Goal: Task Accomplishment & Management: Use online tool/utility

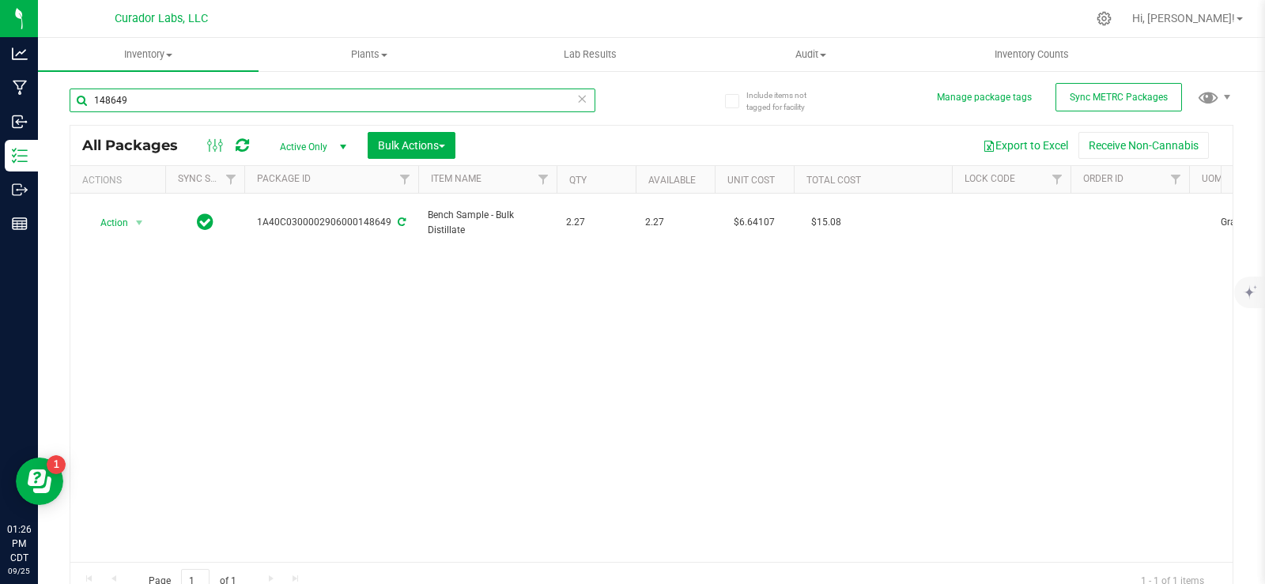
click at [214, 97] on input "148649" at bounding box center [333, 101] width 526 height 24
paste input "M00002013348: HeadChange - Live Rosin Cart .5g - Final Packaging - High Wire Ha…"
type input "M00002013348: HeadChange - Live Rosin Cart .5g - Final Packaging - High Wire Ha…"
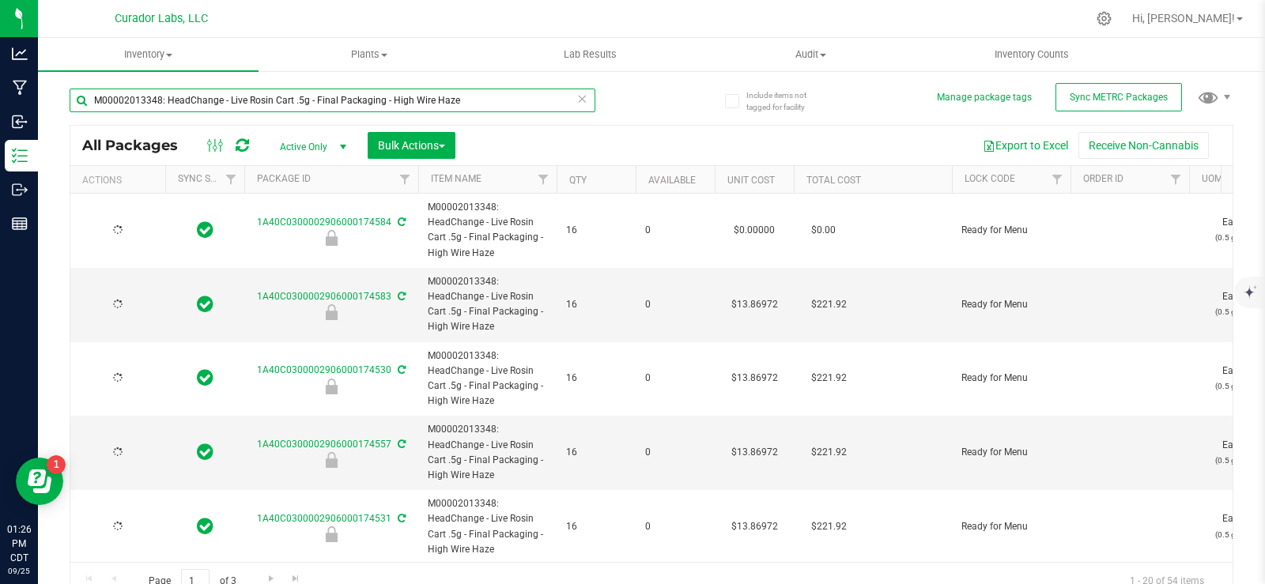
type input "[DATE]"
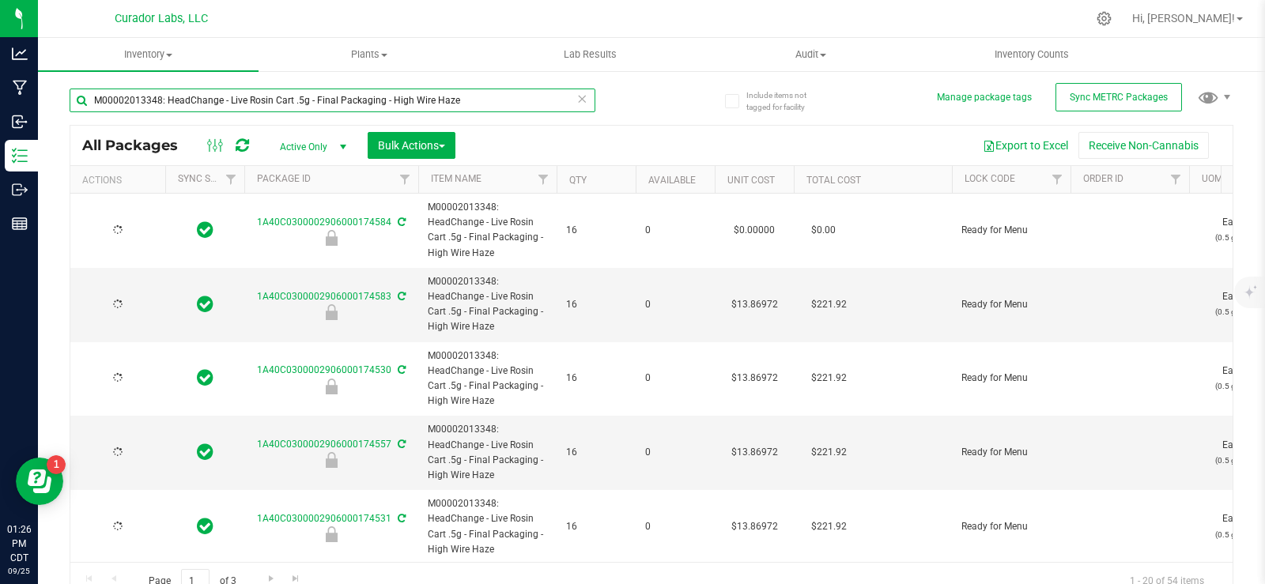
type input "[DATE]"
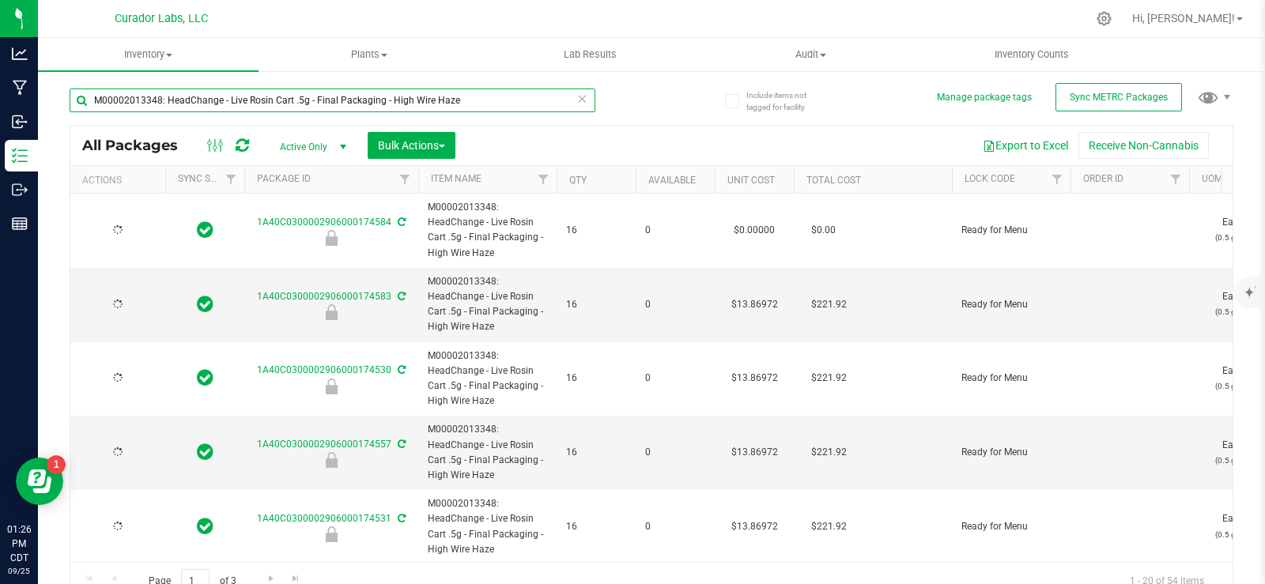
type input "[DATE]"
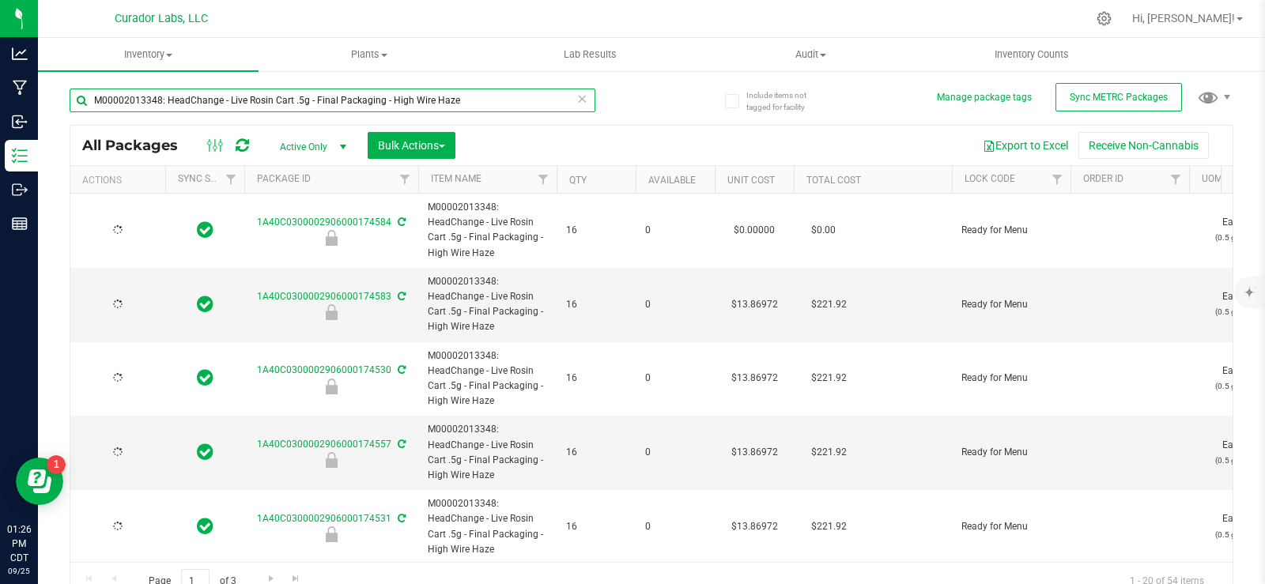
type input "[DATE]"
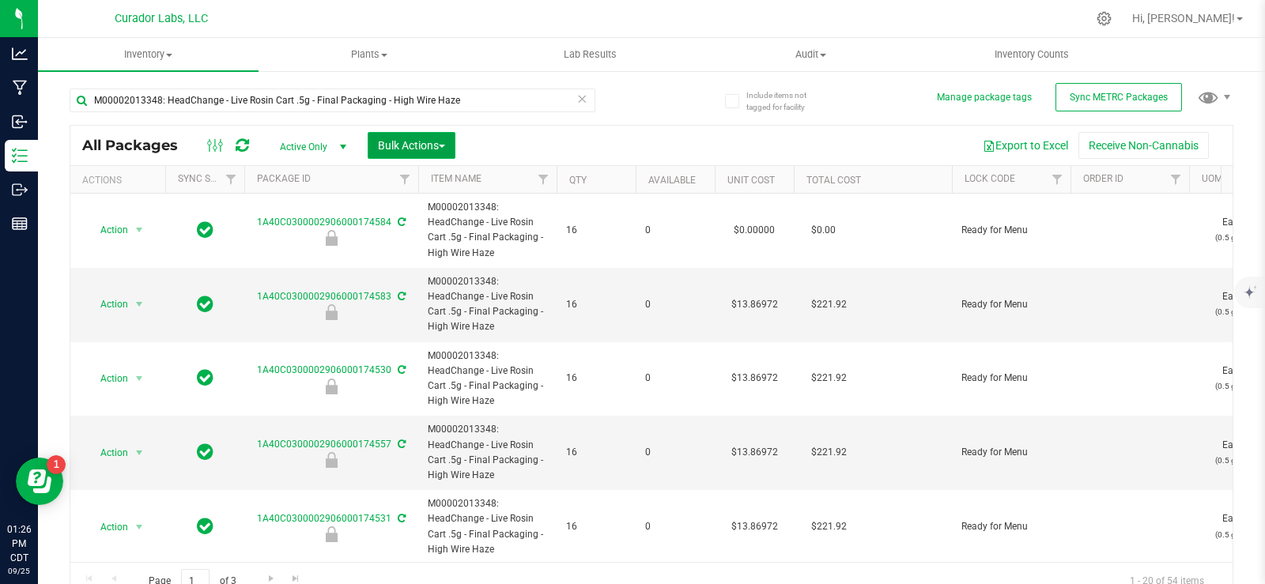
click at [418, 149] on span "Bulk Actions" at bounding box center [411, 145] width 67 height 13
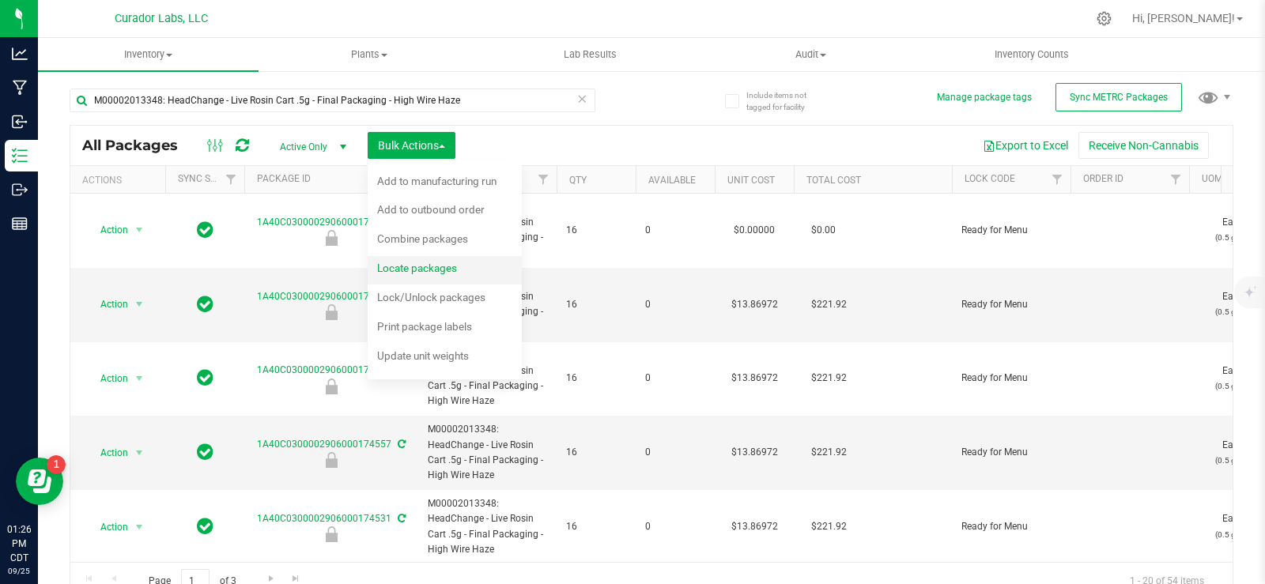
click at [391, 266] on span "Locate packages" at bounding box center [417, 268] width 80 height 13
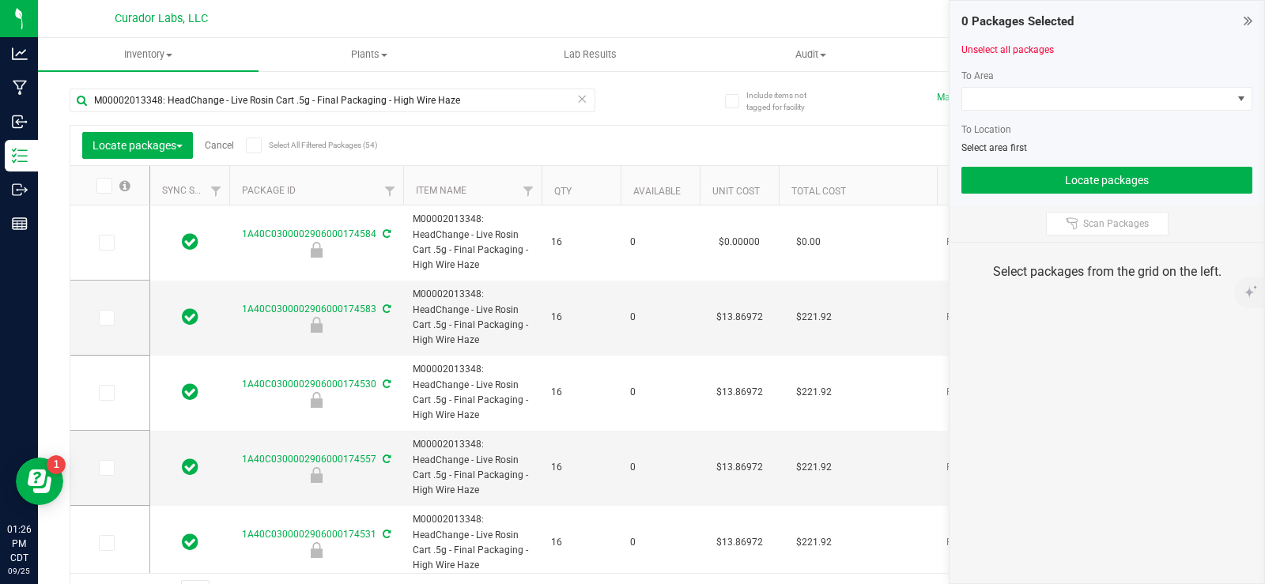
click at [262, 146] on span at bounding box center [254, 146] width 16 height 16
click at [0, 0] on input "Select All Filtered Packages (54)" at bounding box center [0, 0] width 0 height 0
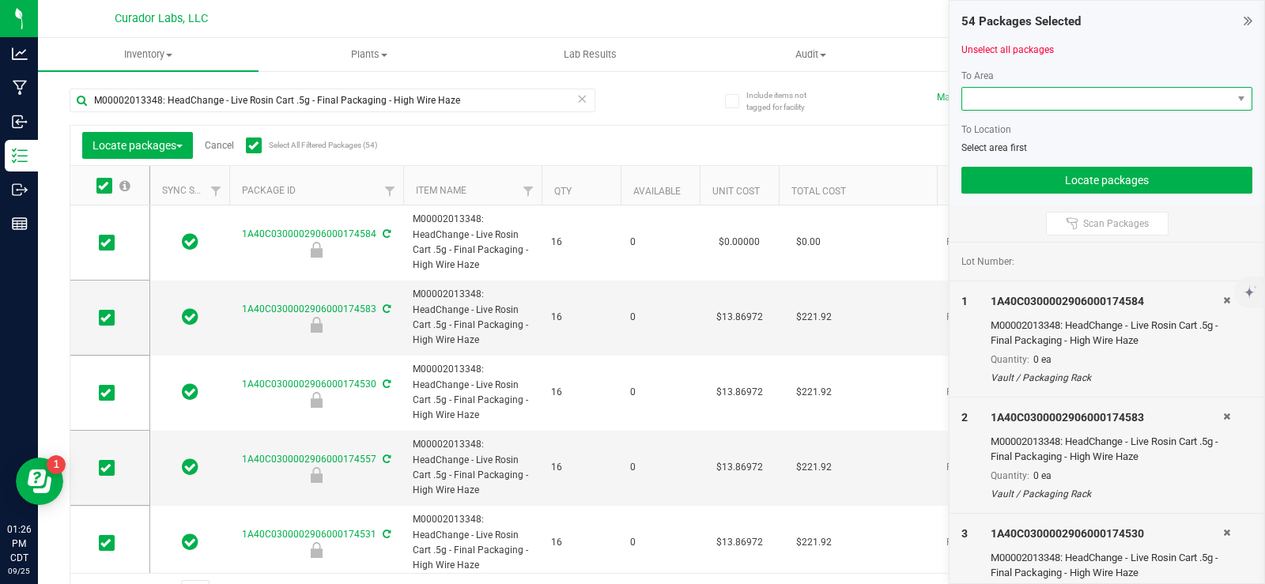
click at [996, 89] on span at bounding box center [1097, 99] width 270 height 22
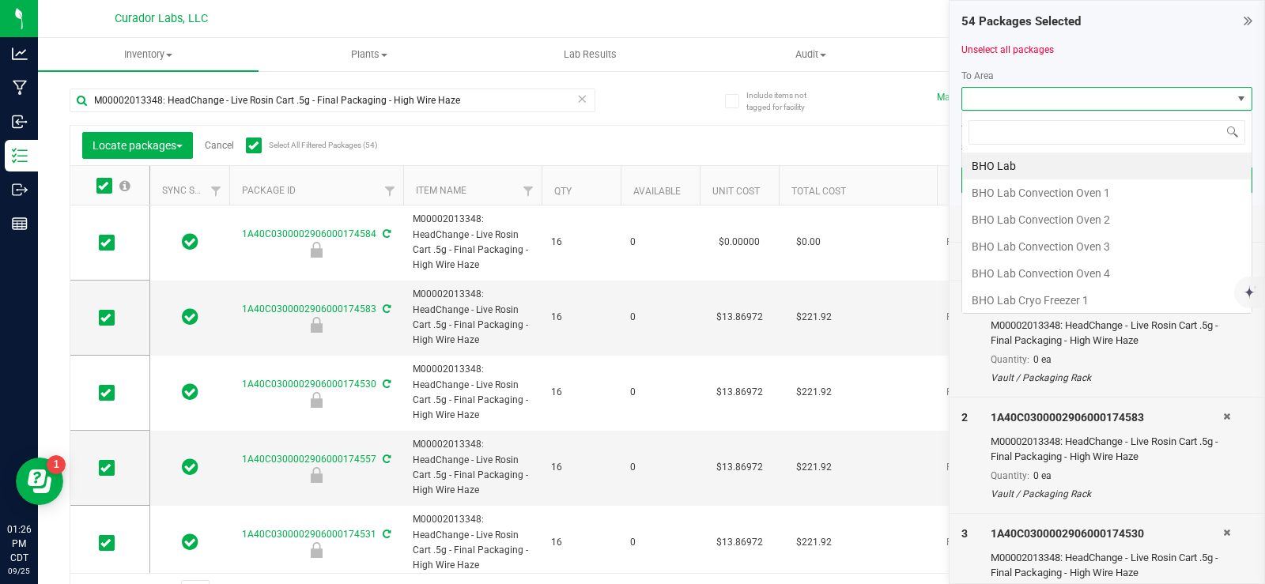
scroll to position [24, 291]
type input "fu"
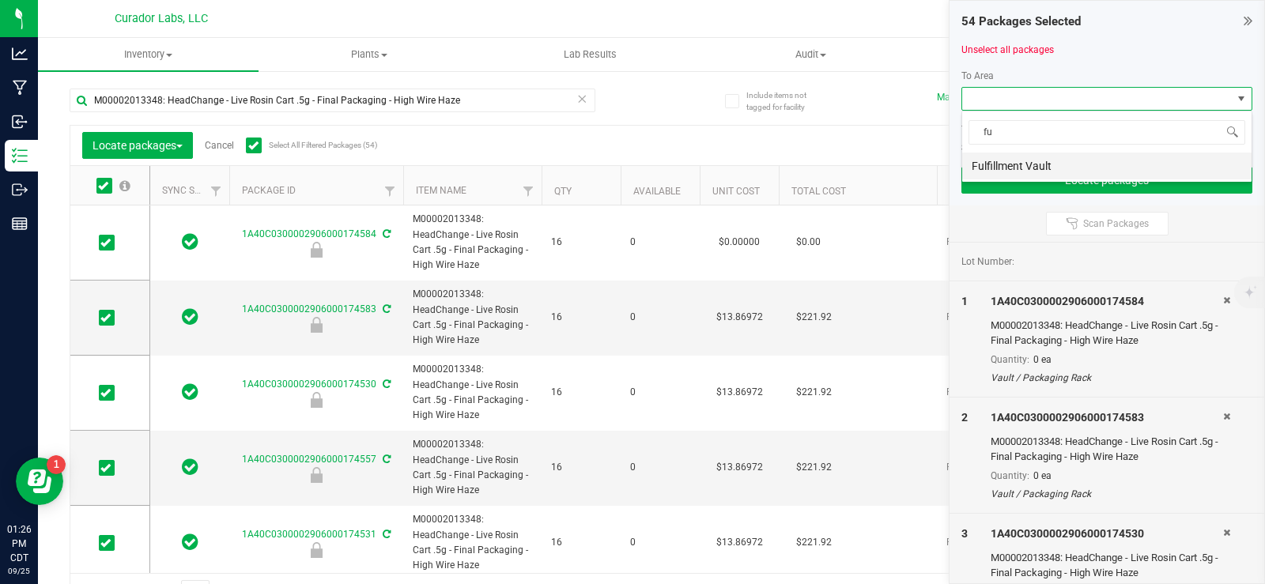
click at [1029, 161] on li "Fulfillment Vault" at bounding box center [1106, 166] width 289 height 27
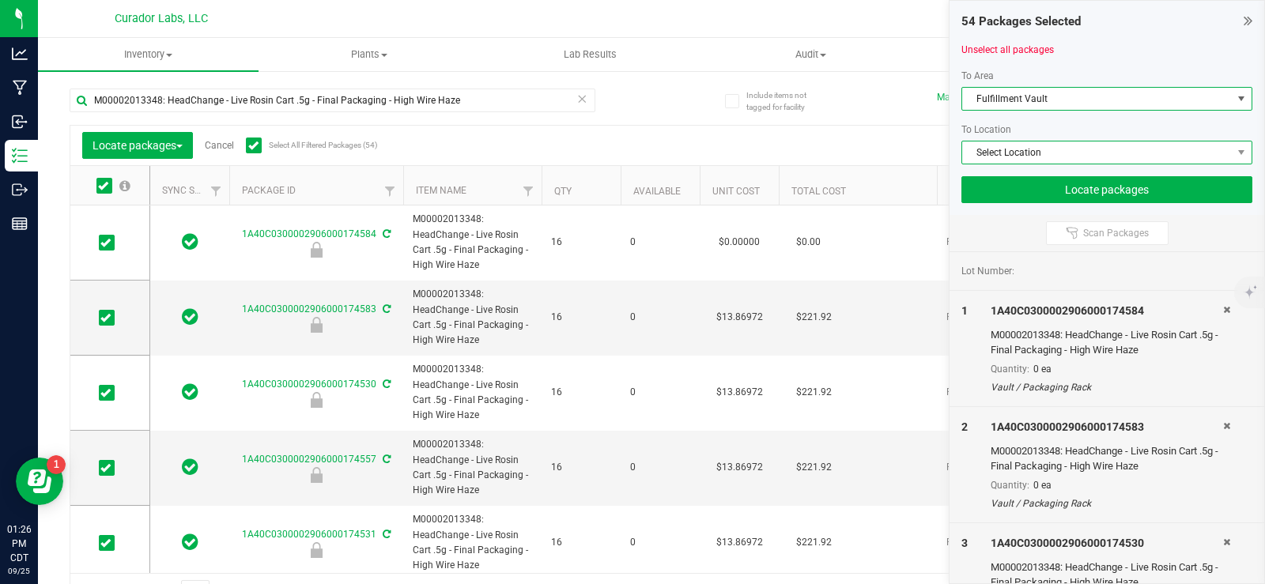
click at [1022, 157] on span "Select Location" at bounding box center [1097, 153] width 270 height 22
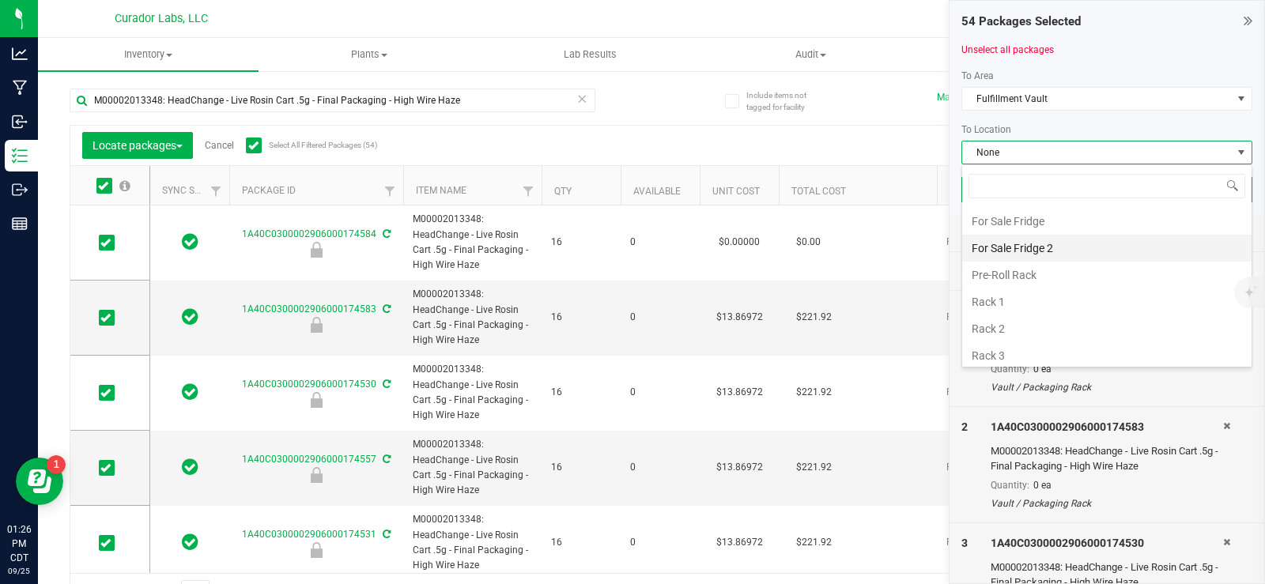
scroll to position [138, 0]
click at [1037, 300] on li "Rack 3" at bounding box center [1106, 297] width 289 height 27
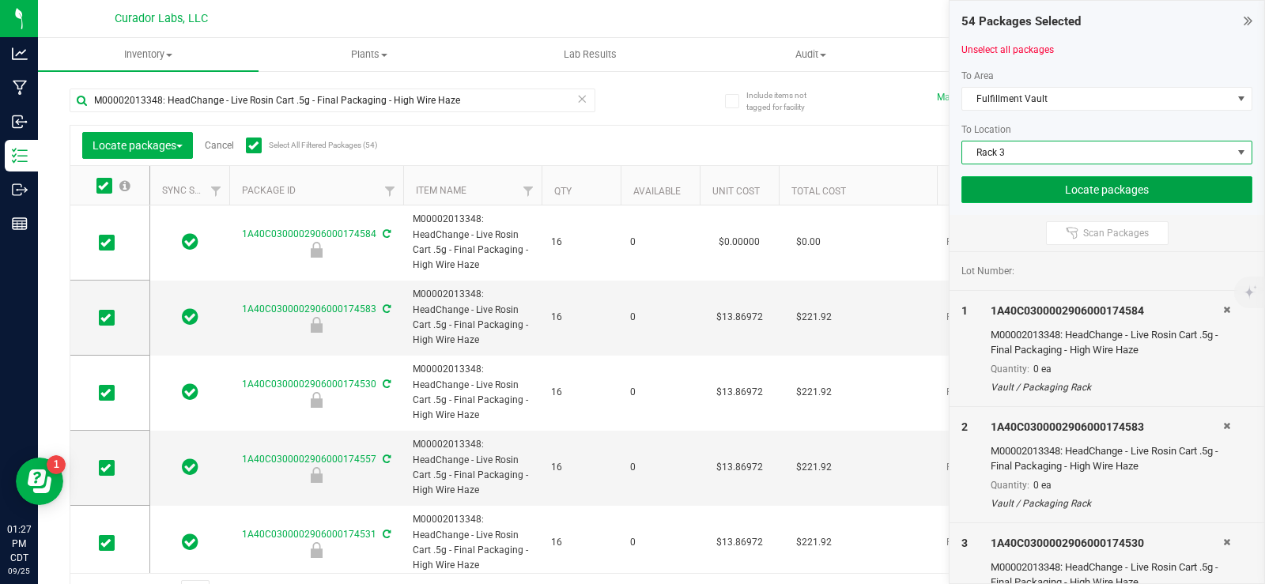
click at [1045, 191] on button "Locate packages" at bounding box center [1107, 189] width 291 height 27
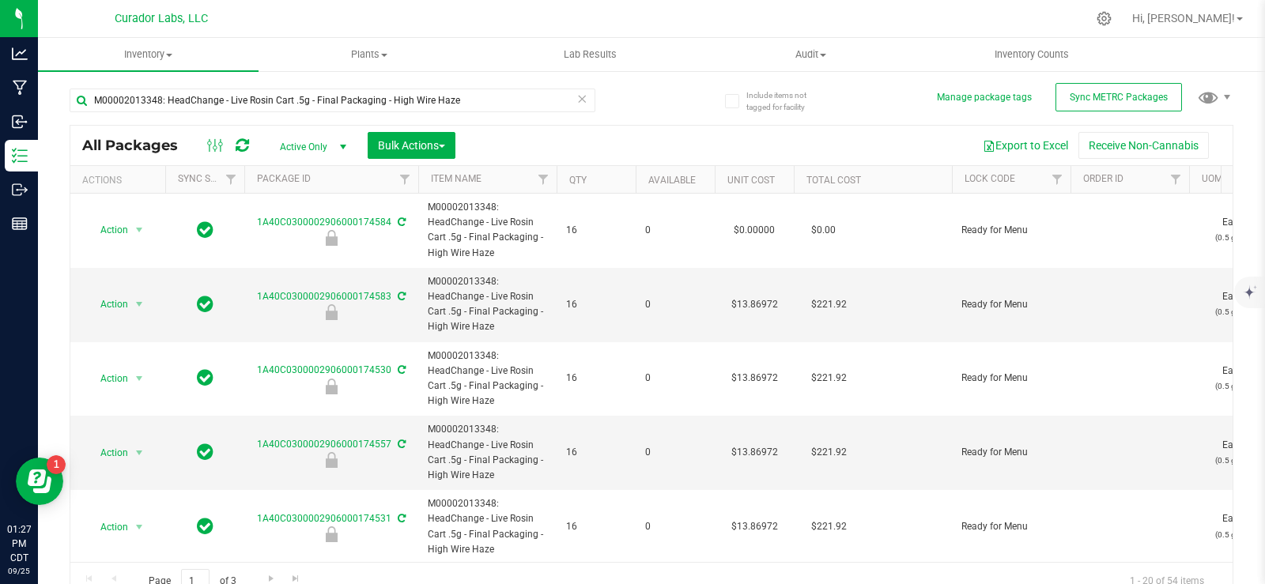
click at [610, 183] on th "Qty" at bounding box center [596, 180] width 79 height 28
click at [135, 232] on span "select" at bounding box center [139, 230] width 13 height 13
click at [127, 301] on li "Locate package" at bounding box center [137, 304] width 100 height 24
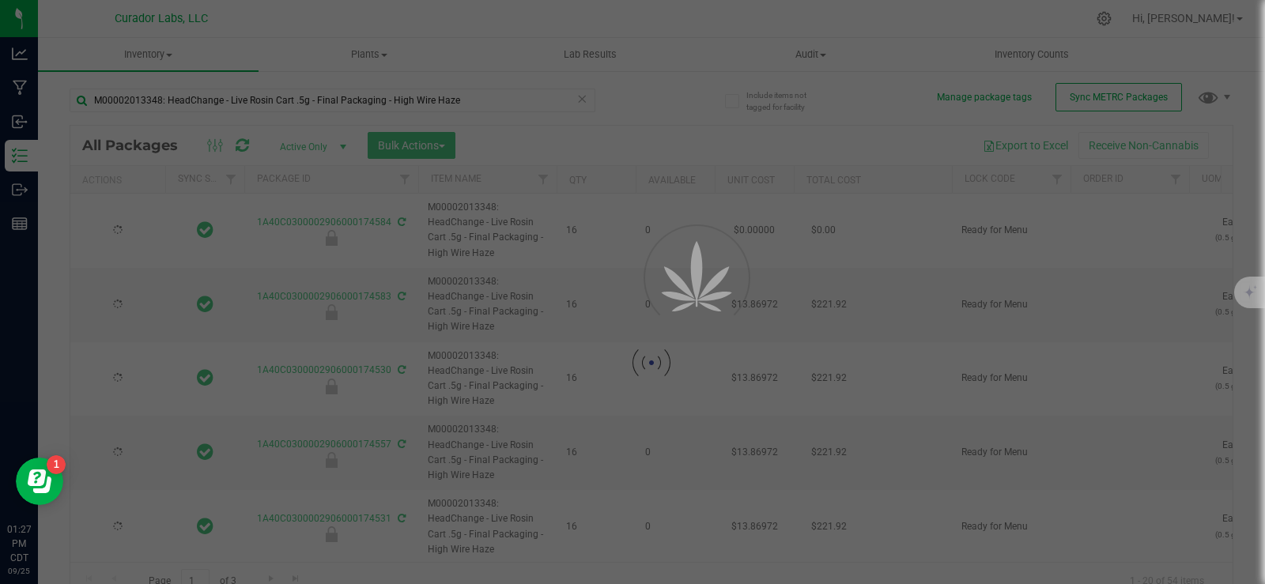
type input "[DATE]"
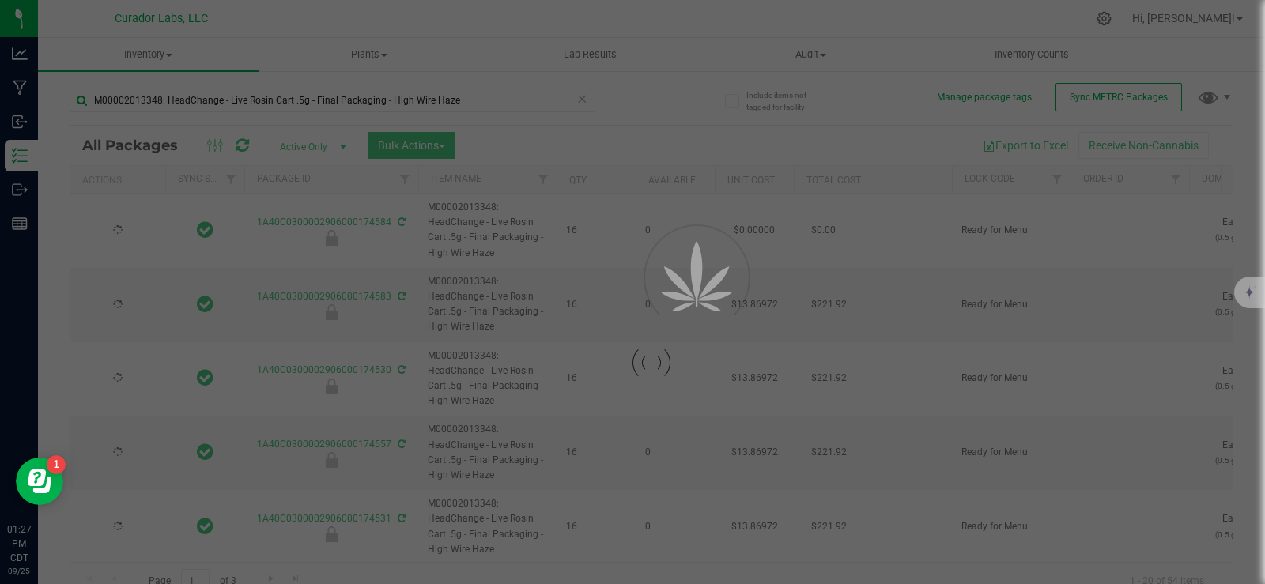
type input "[DATE]"
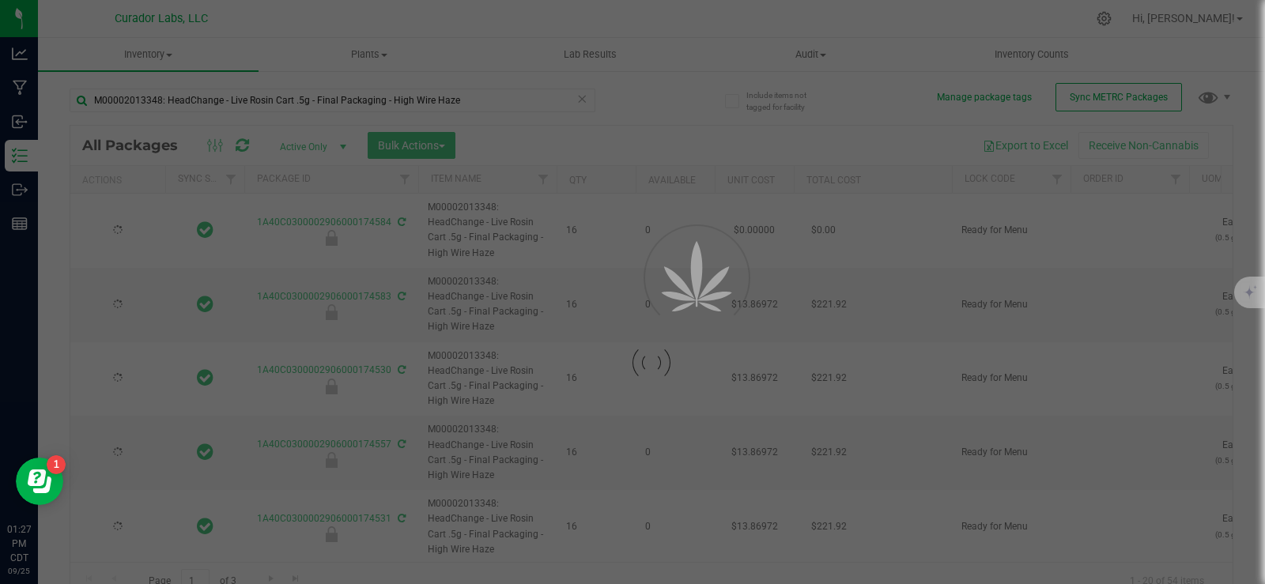
type input "[DATE]"
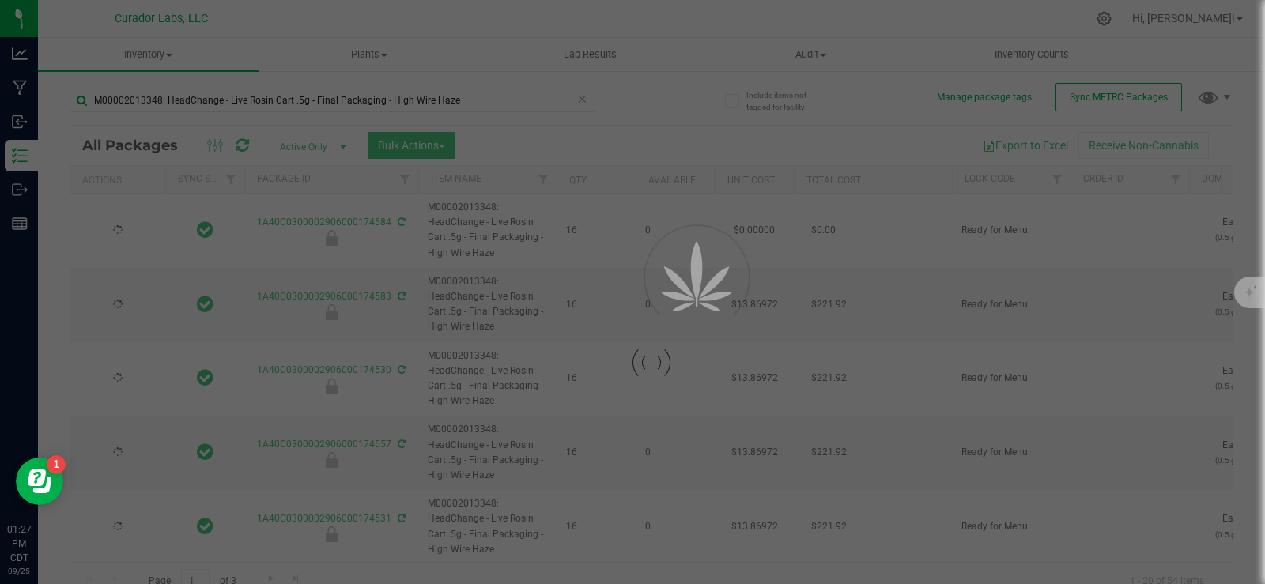
type input "[DATE]"
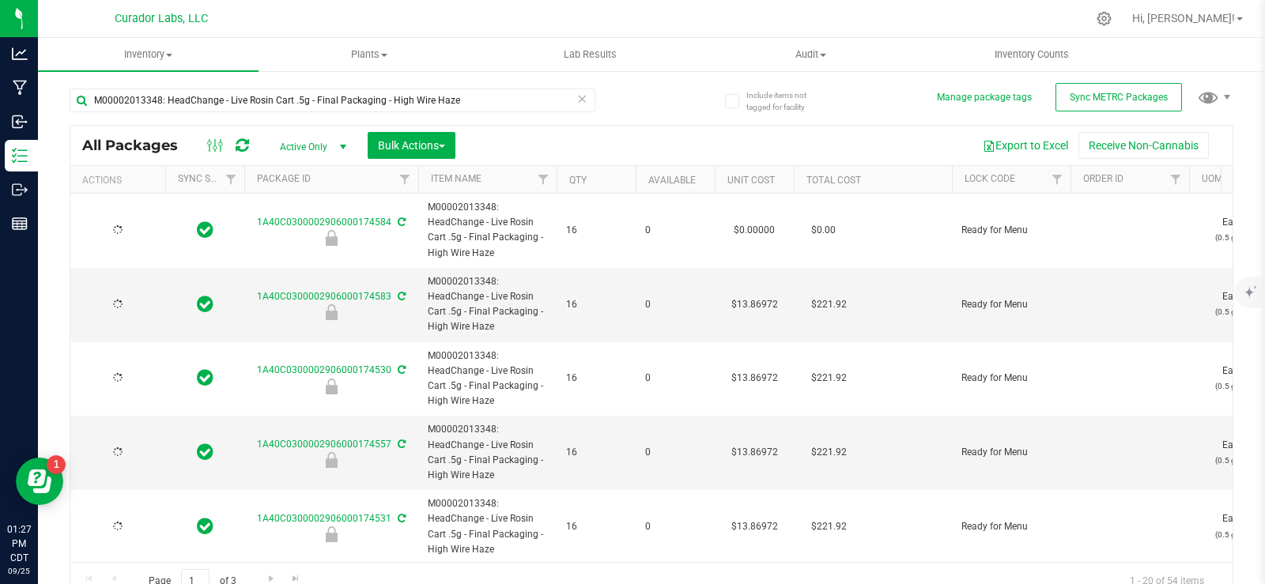
click at [603, 183] on th "Qty" at bounding box center [596, 180] width 79 height 28
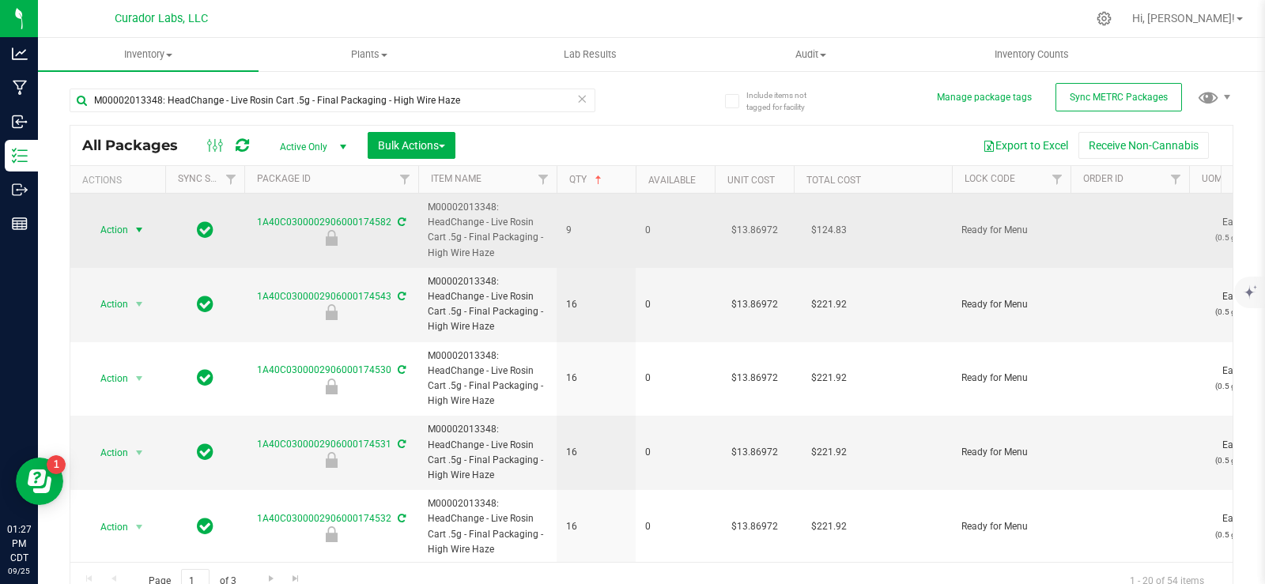
click at [142, 228] on span "select" at bounding box center [139, 230] width 13 height 13
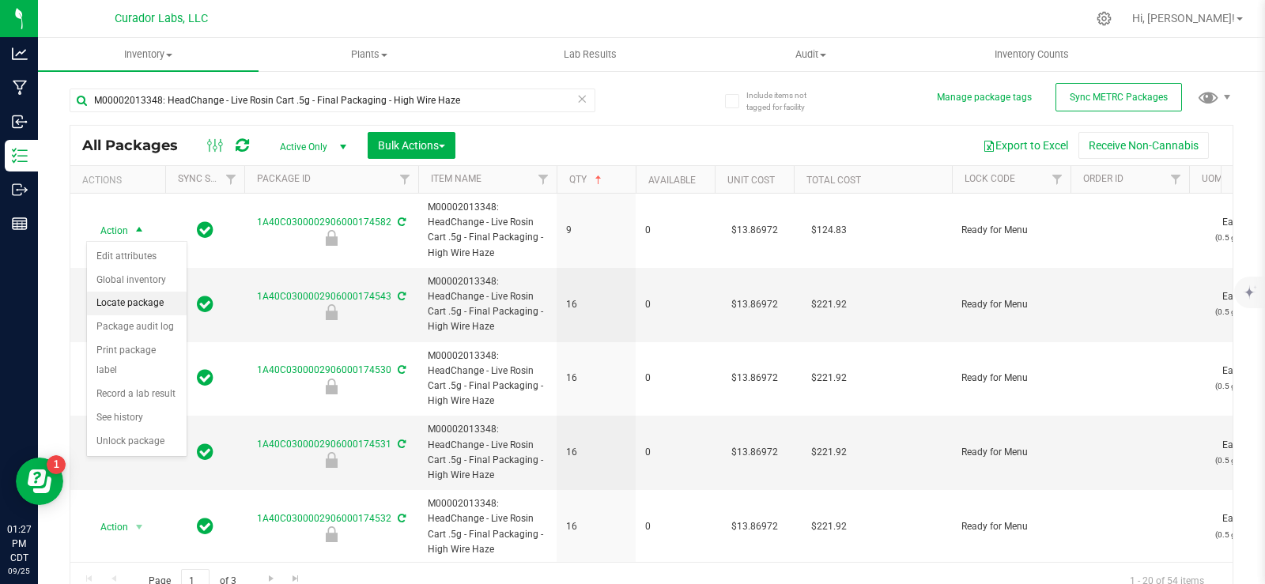
click at [142, 301] on li "Locate package" at bounding box center [137, 304] width 100 height 24
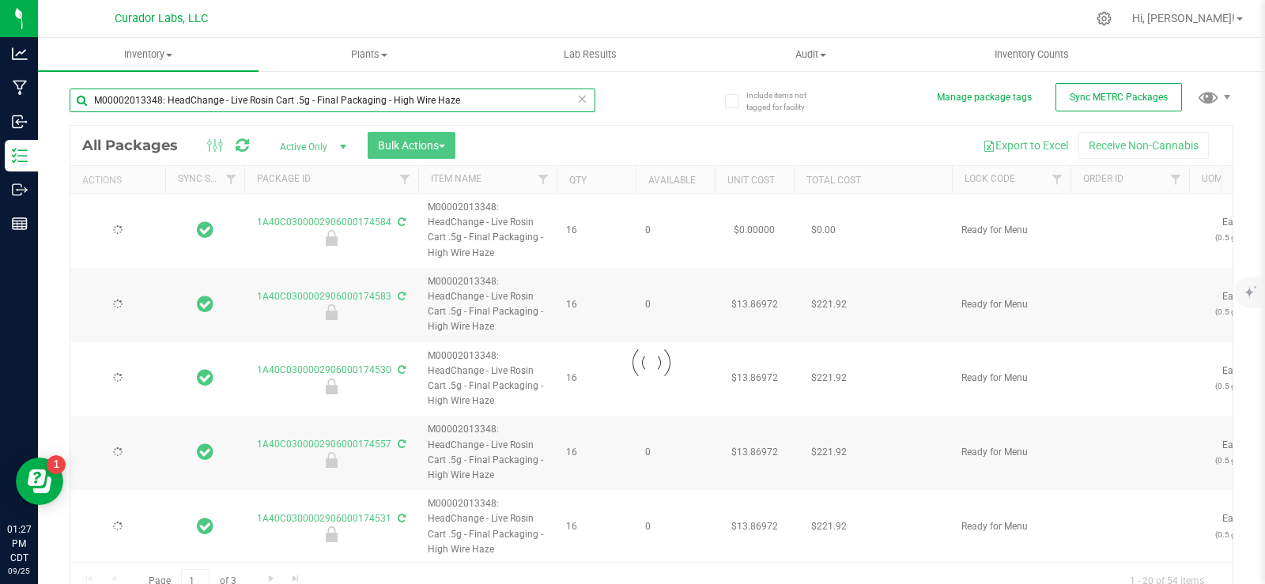
click at [527, 104] on input "M00002013348: HeadChange - Live Rosin Cart .5g - Final Packaging - High Wire Ha…" at bounding box center [333, 101] width 526 height 24
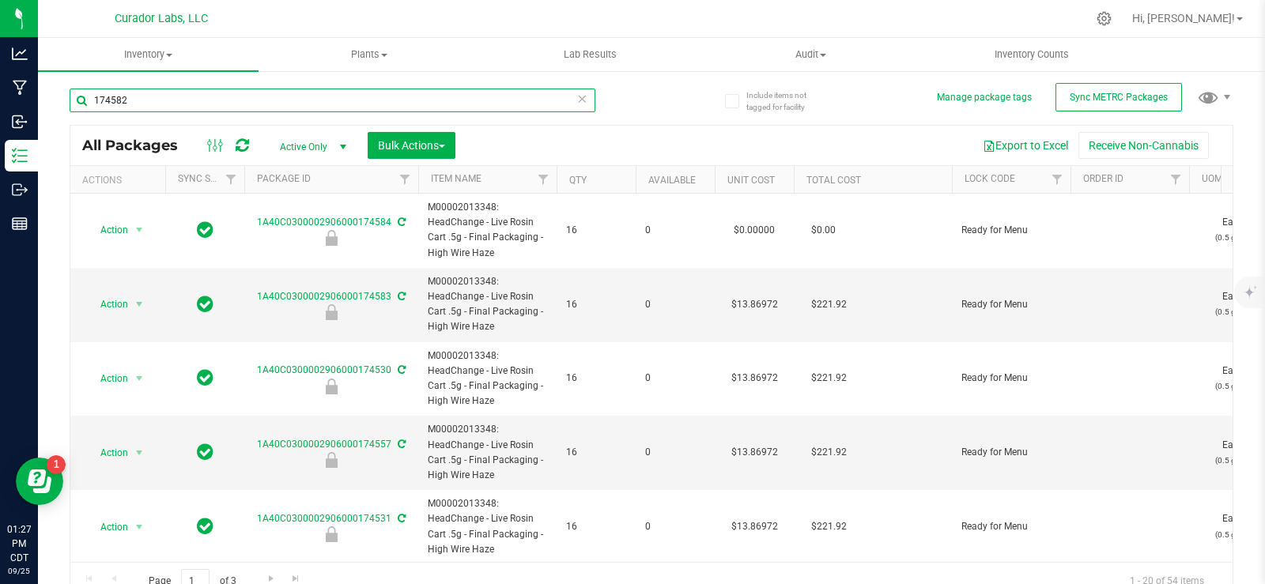
type input "174582"
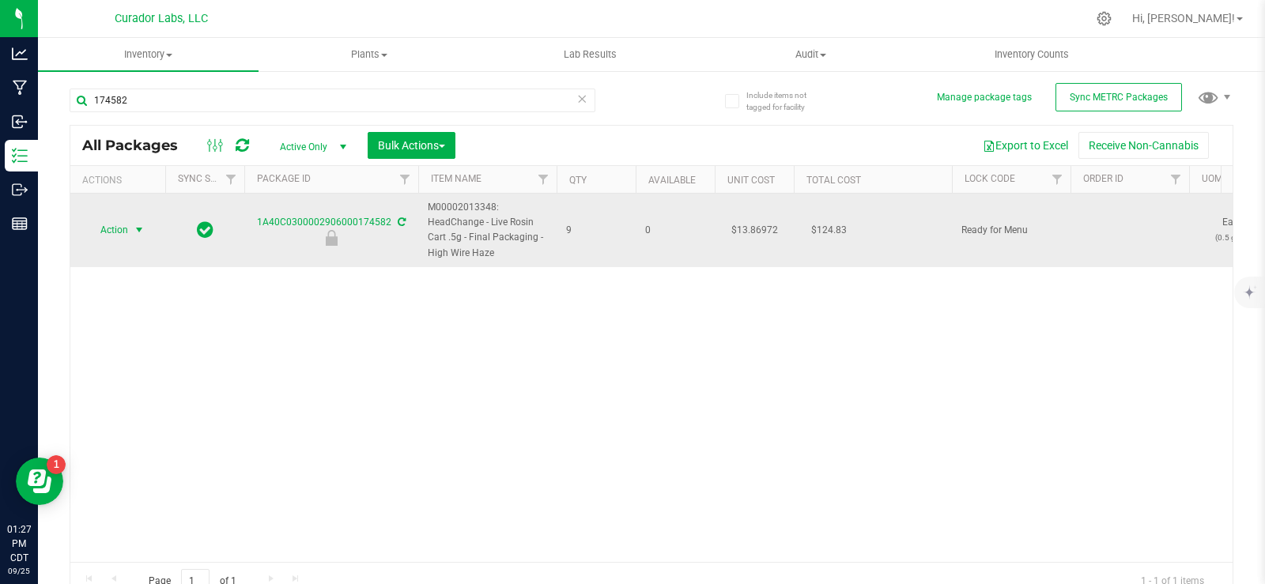
click at [127, 231] on span "Action" at bounding box center [107, 230] width 43 height 22
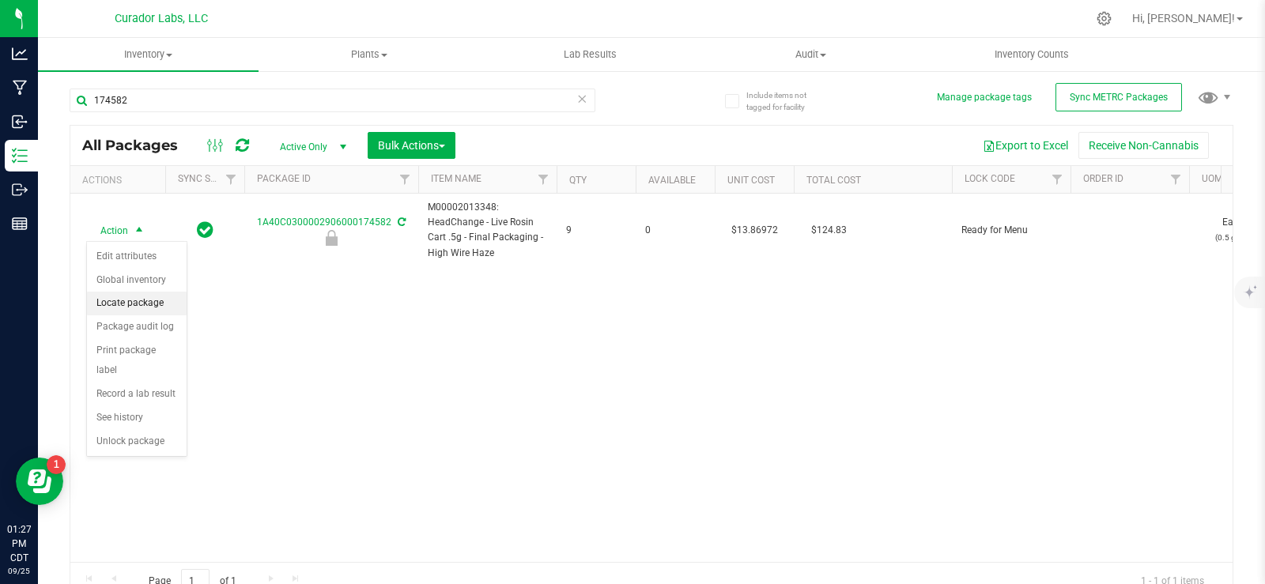
click at [149, 300] on li "Locate package" at bounding box center [137, 304] width 100 height 24
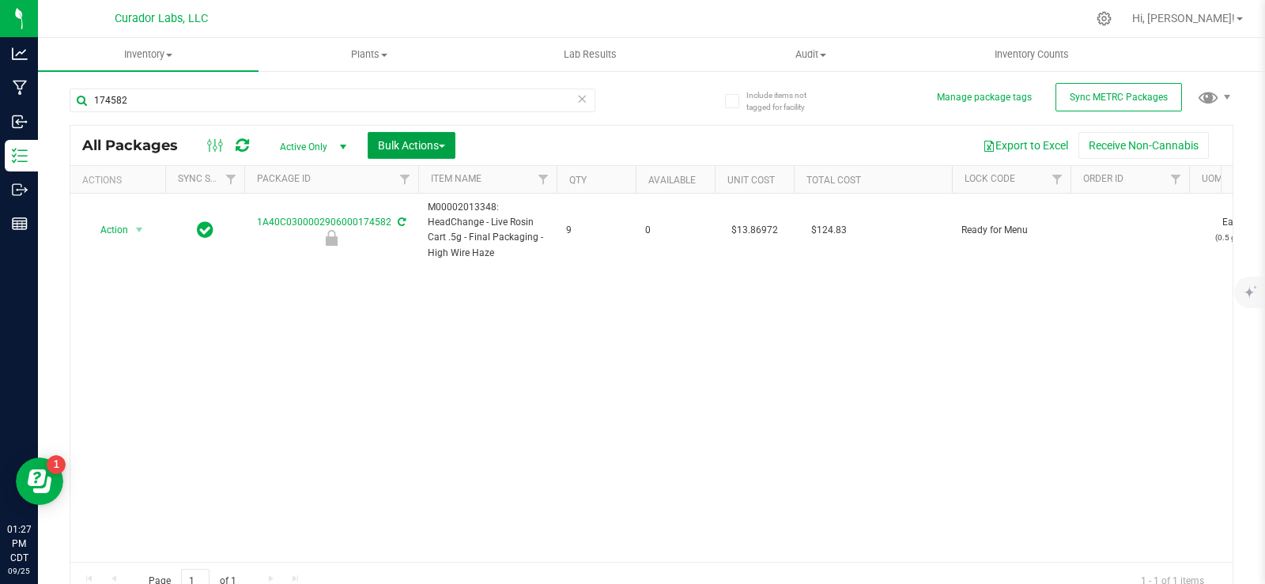
click at [419, 149] on span "Bulk Actions" at bounding box center [411, 145] width 67 height 13
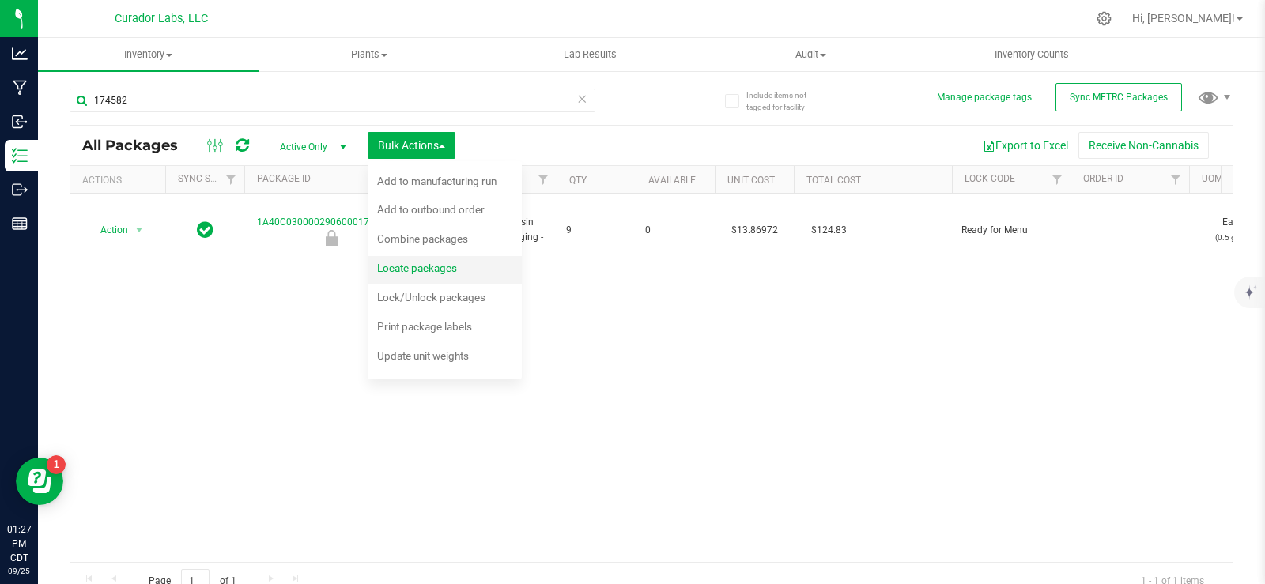
click at [425, 263] on span "Locate packages" at bounding box center [417, 268] width 80 height 13
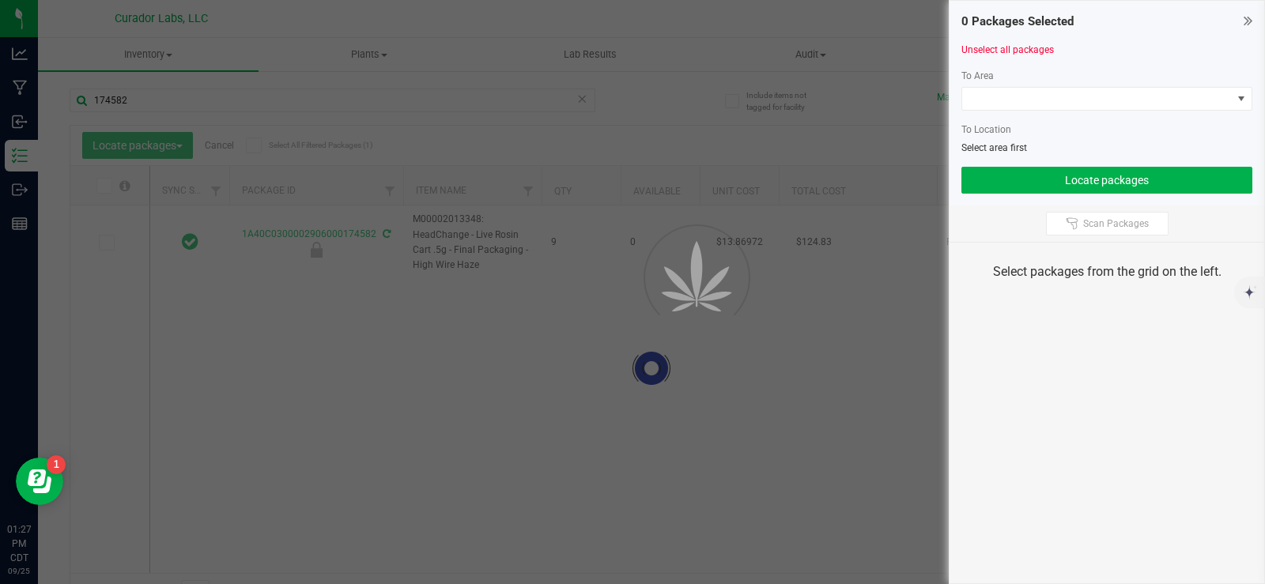
type input "[DATE]"
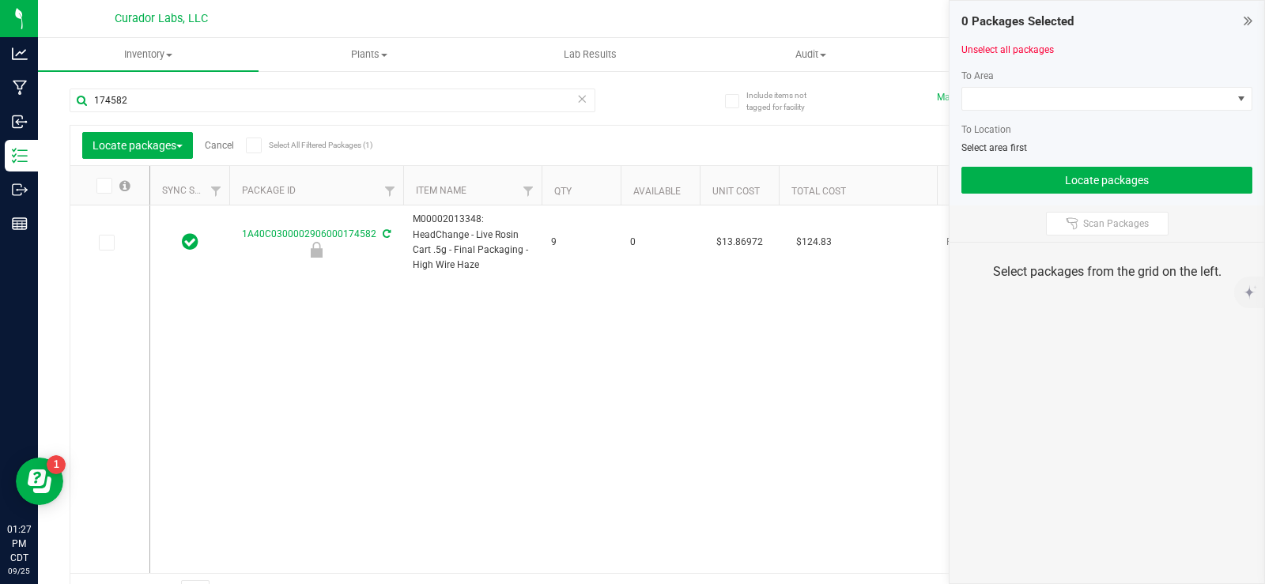
click at [264, 148] on label "Select All Filtered Packages (1)" at bounding box center [297, 146] width 102 height 16
click at [0, 0] on input "Select All Filtered Packages (1)" at bounding box center [0, 0] width 0 height 0
click at [1116, 101] on span at bounding box center [1097, 99] width 270 height 22
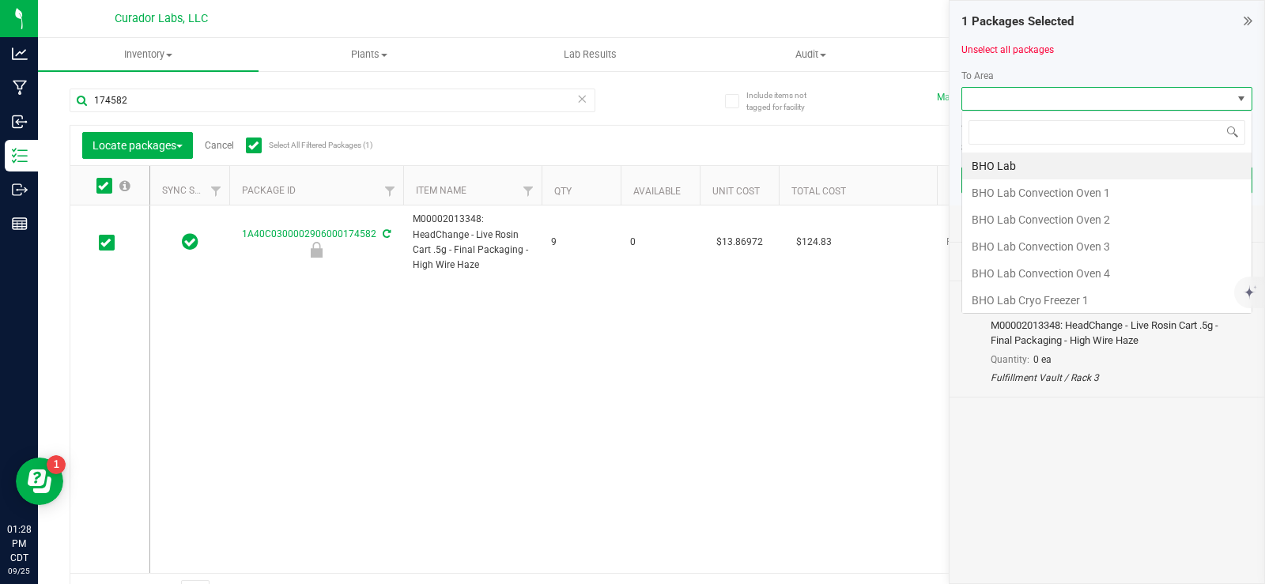
scroll to position [24, 291]
type input "vau"
click at [1069, 297] on li "Vault" at bounding box center [1106, 300] width 289 height 27
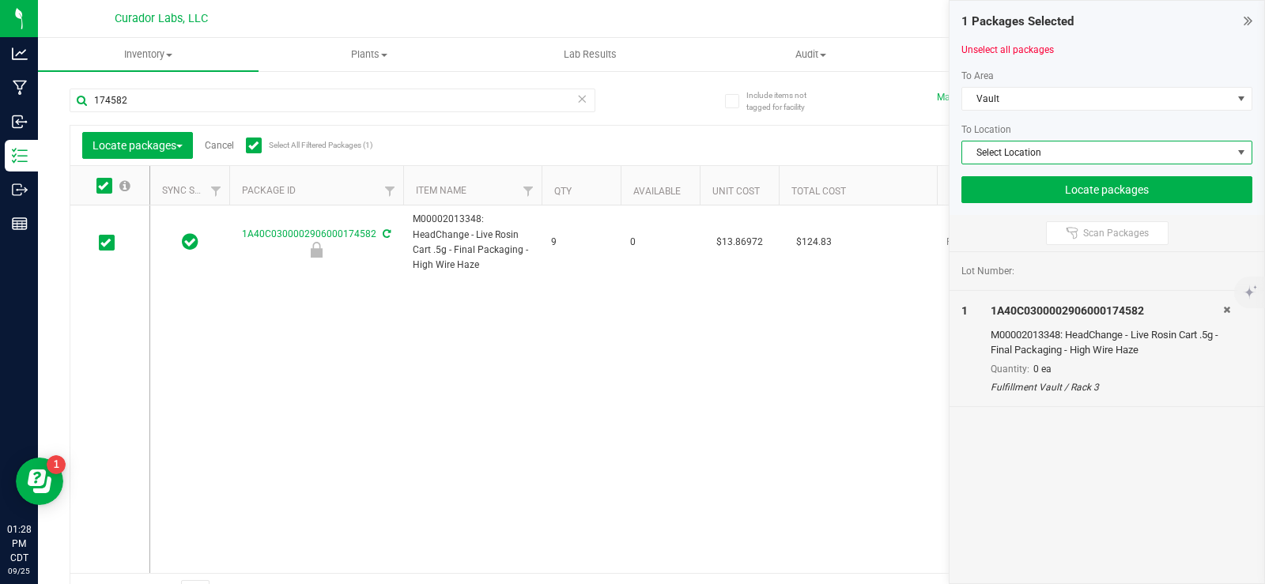
click at [1043, 154] on span "Select Location" at bounding box center [1097, 153] width 270 height 22
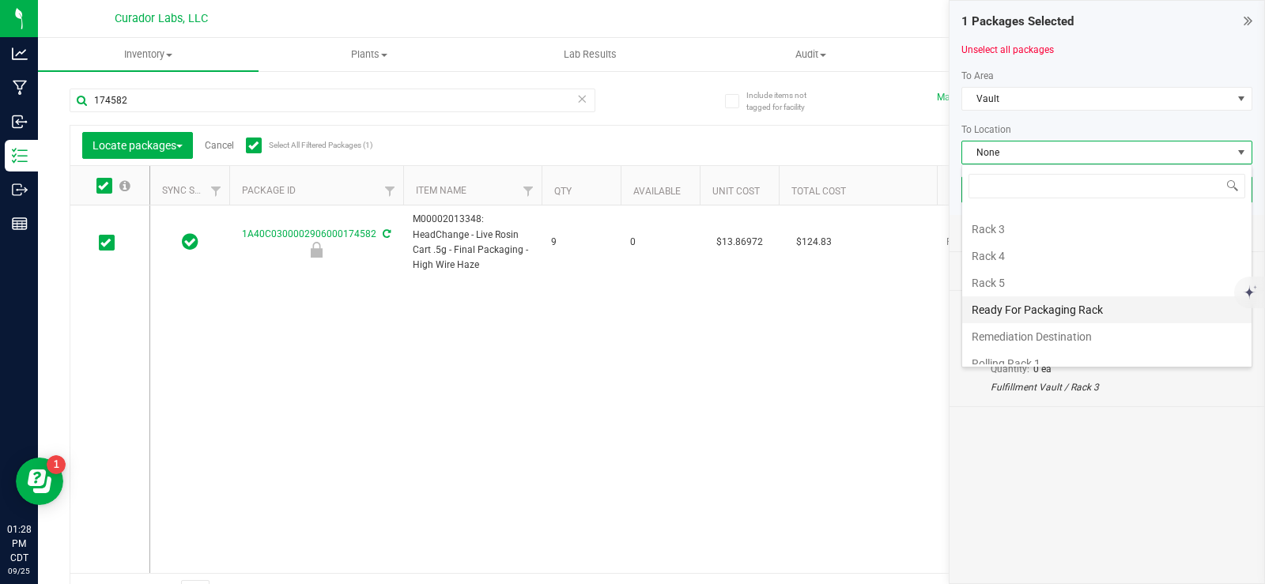
scroll to position [474, 0]
click at [1031, 284] on li "Rack 4" at bounding box center [1106, 283] width 289 height 27
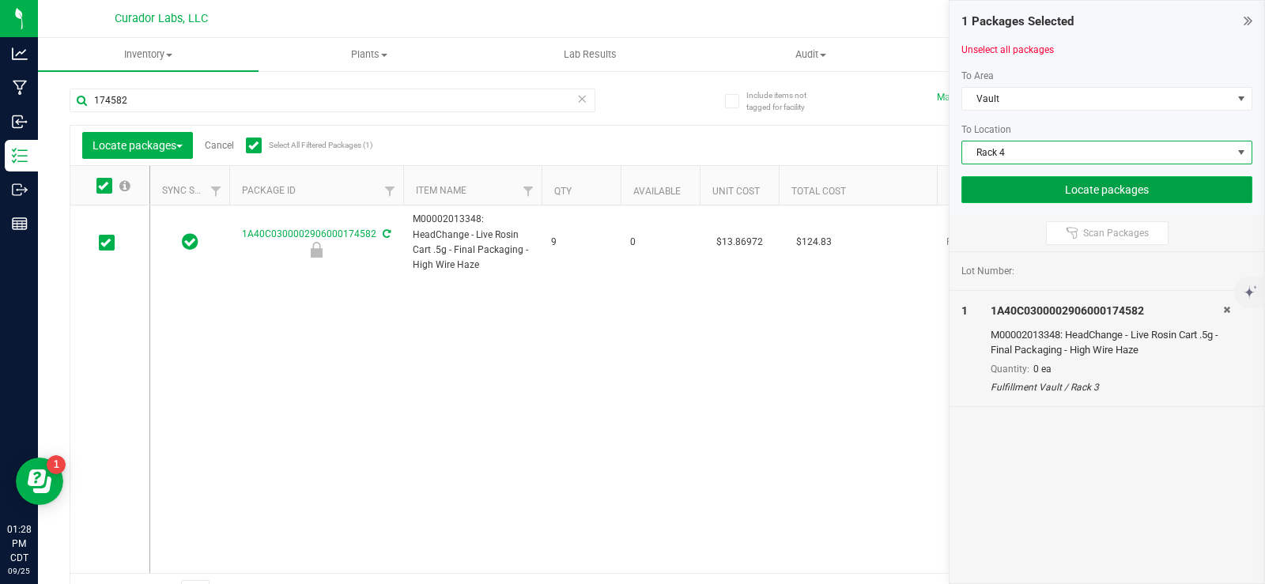
click at [1025, 197] on button "Locate packages" at bounding box center [1107, 189] width 291 height 27
